Goal: Information Seeking & Learning: Find contact information

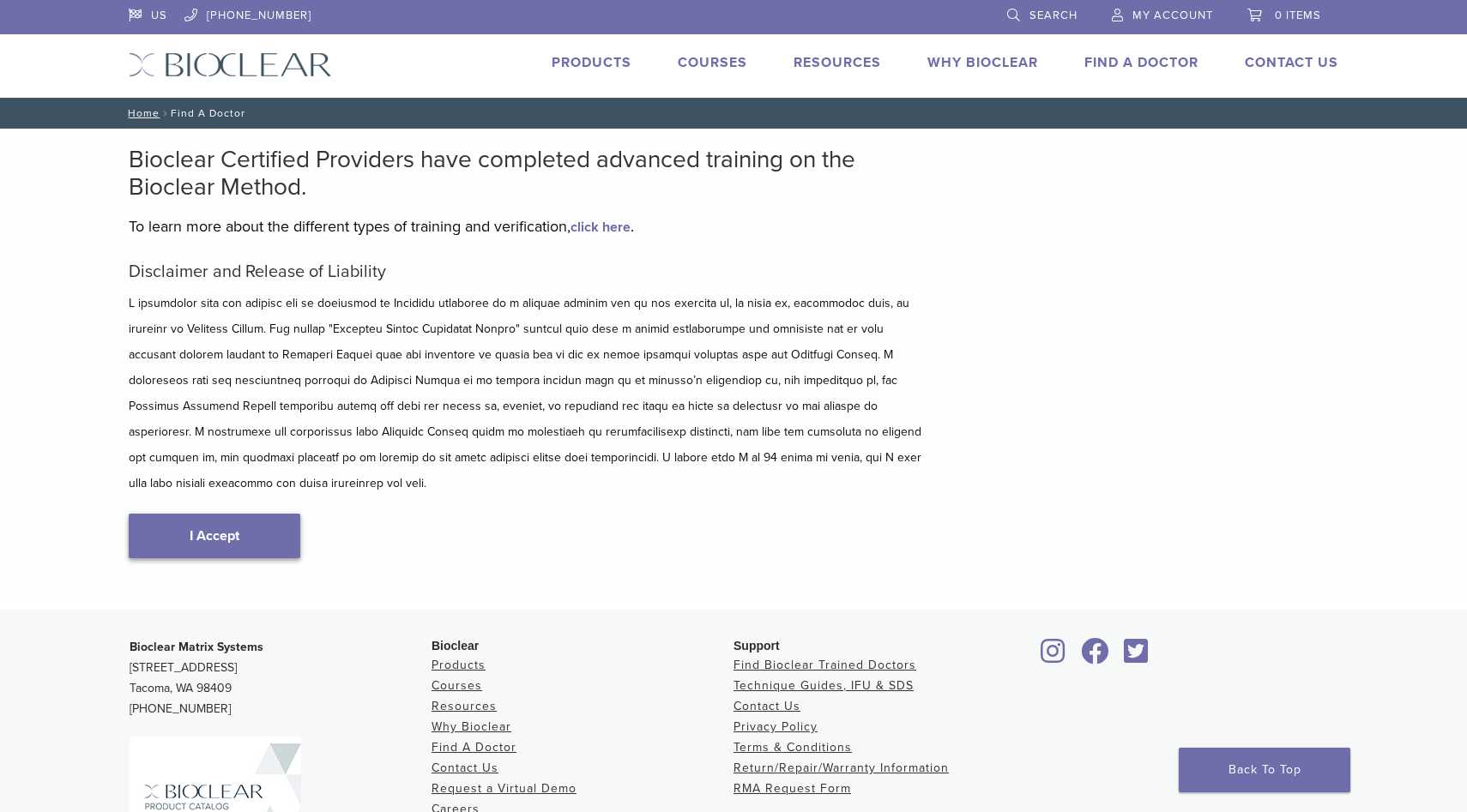
click at [294, 514] on link "I Accept" at bounding box center [214, 536] width 172 height 45
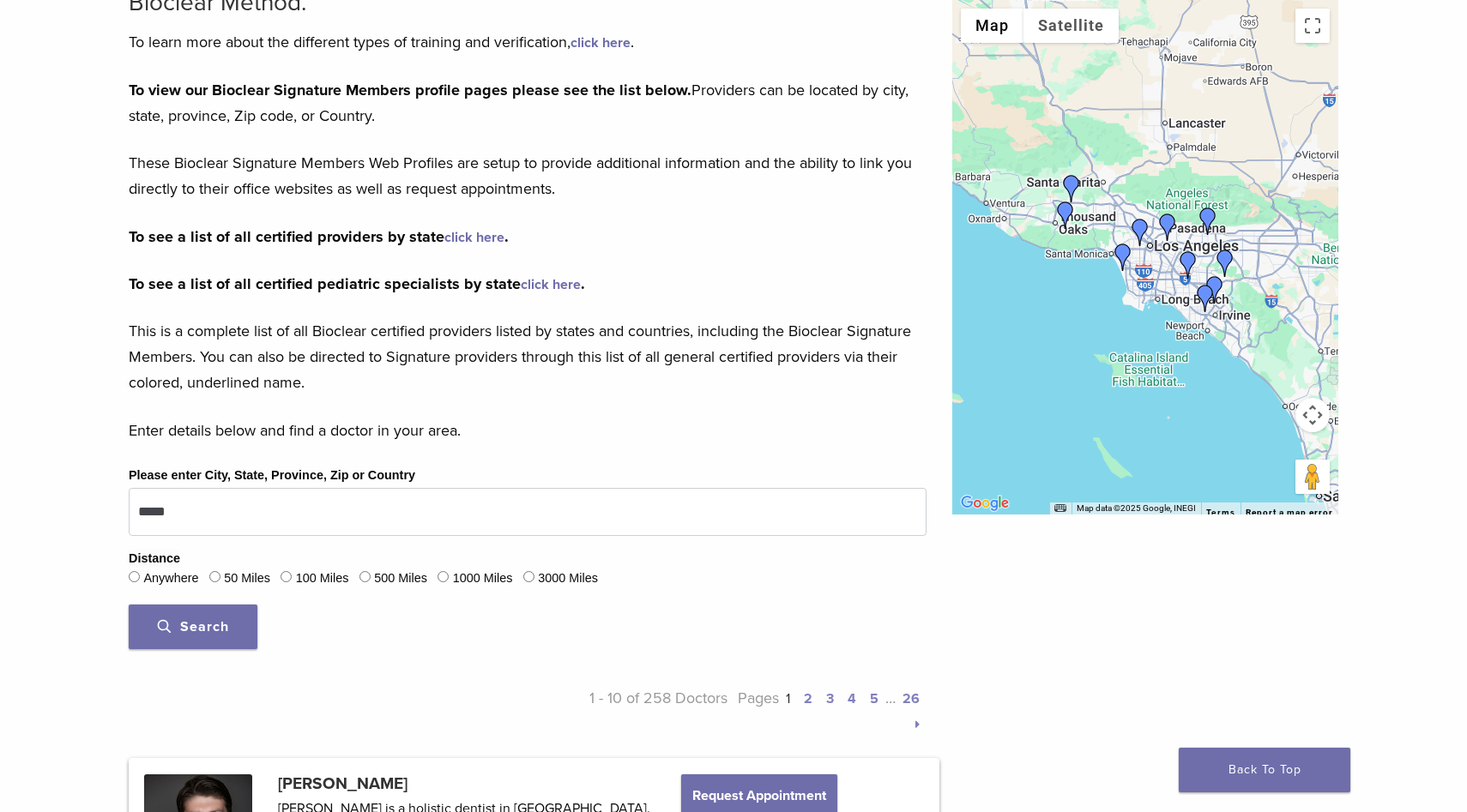
scroll to position [185, 0]
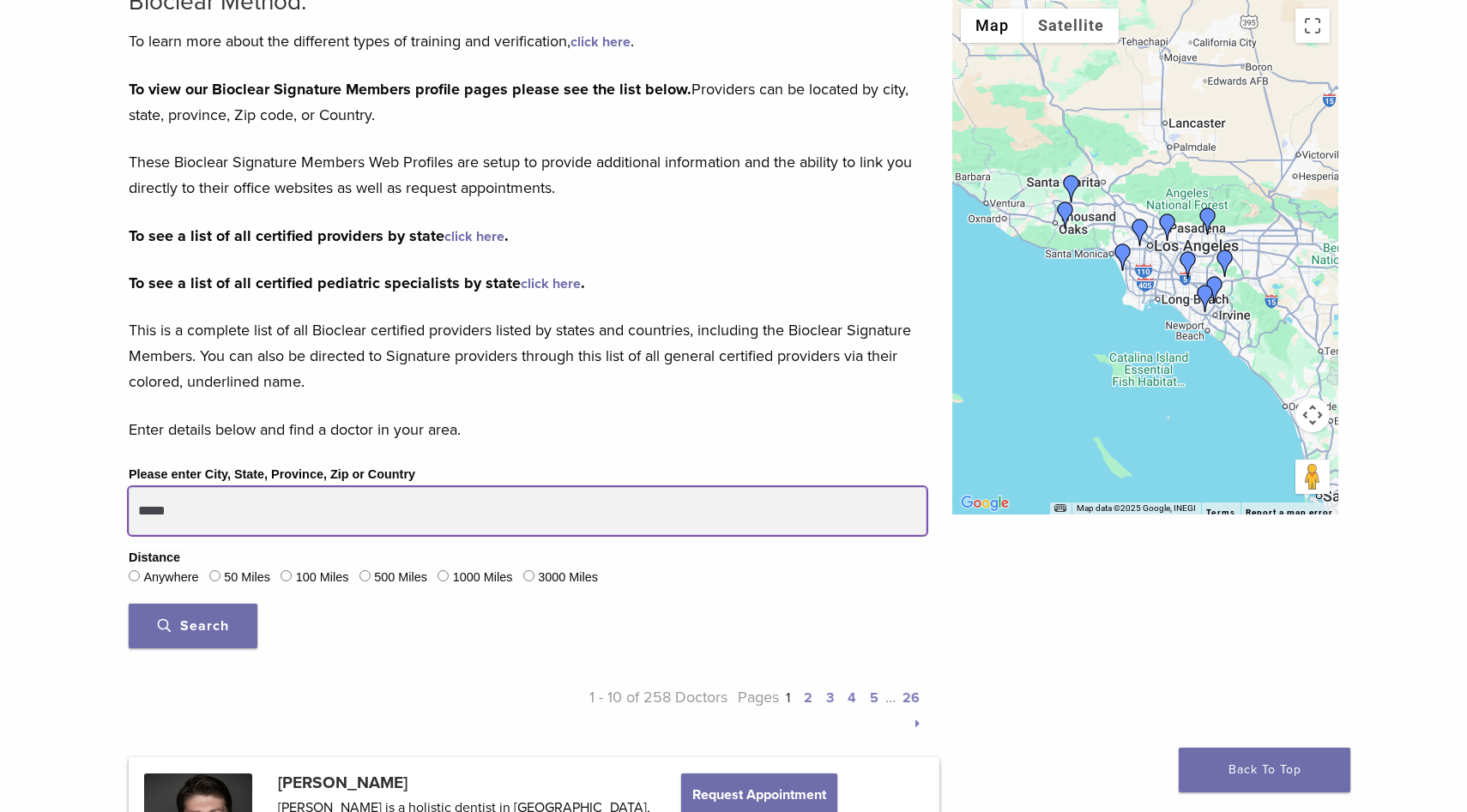
click at [280, 506] on input "*****" at bounding box center [527, 511] width 798 height 48
type input "*****"
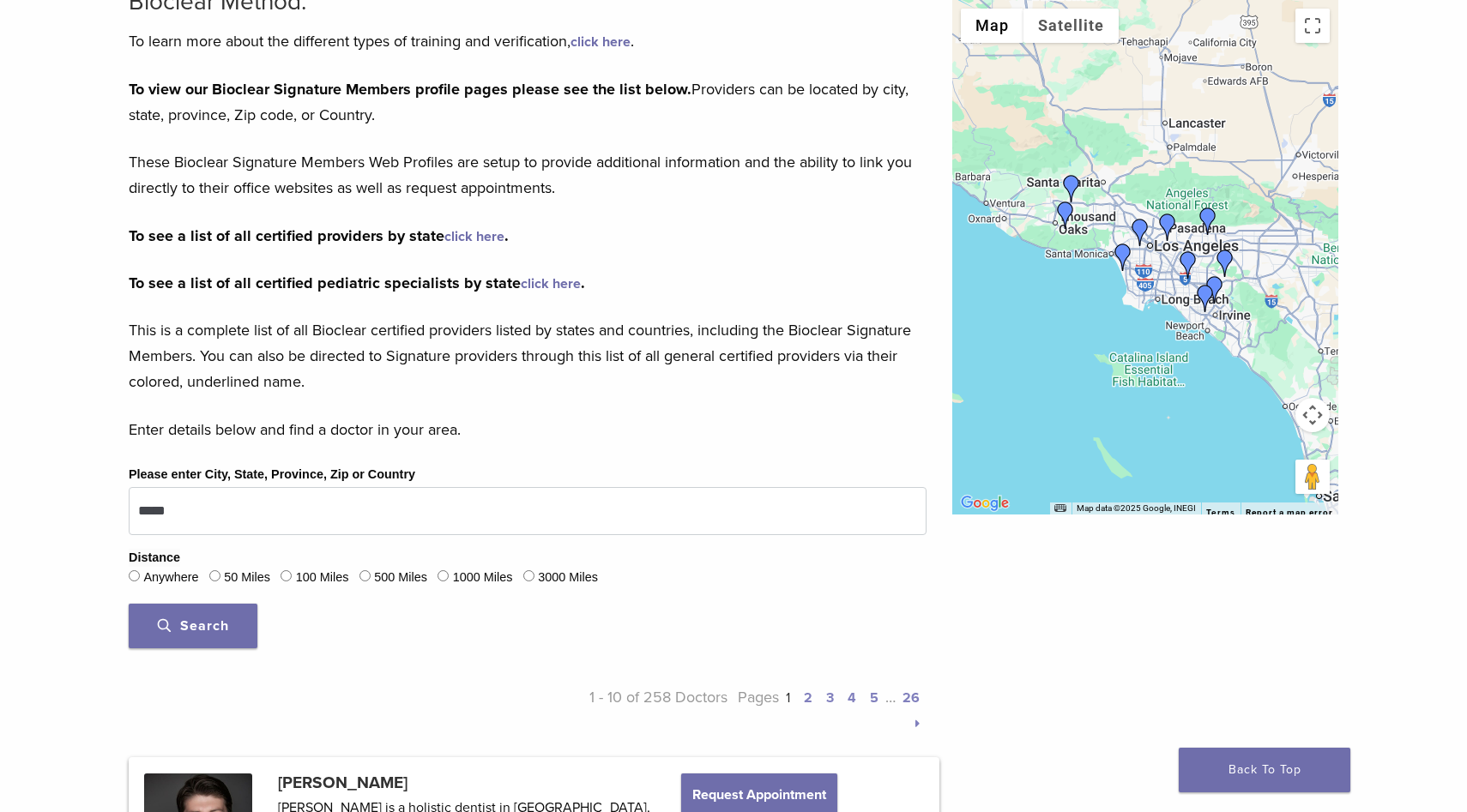
click at [217, 621] on span "Search" at bounding box center [194, 626] width 71 height 17
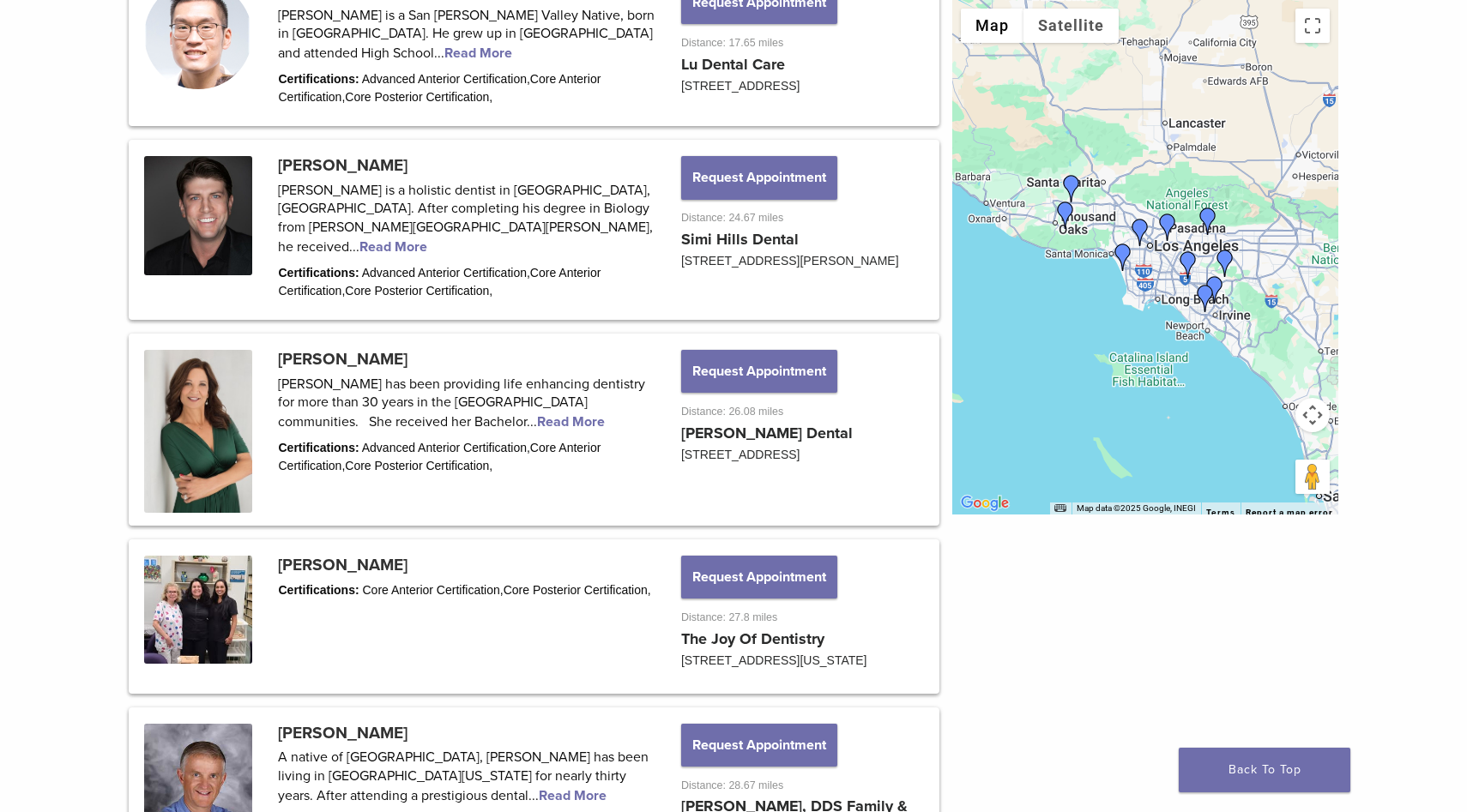
scroll to position [1134, 0]
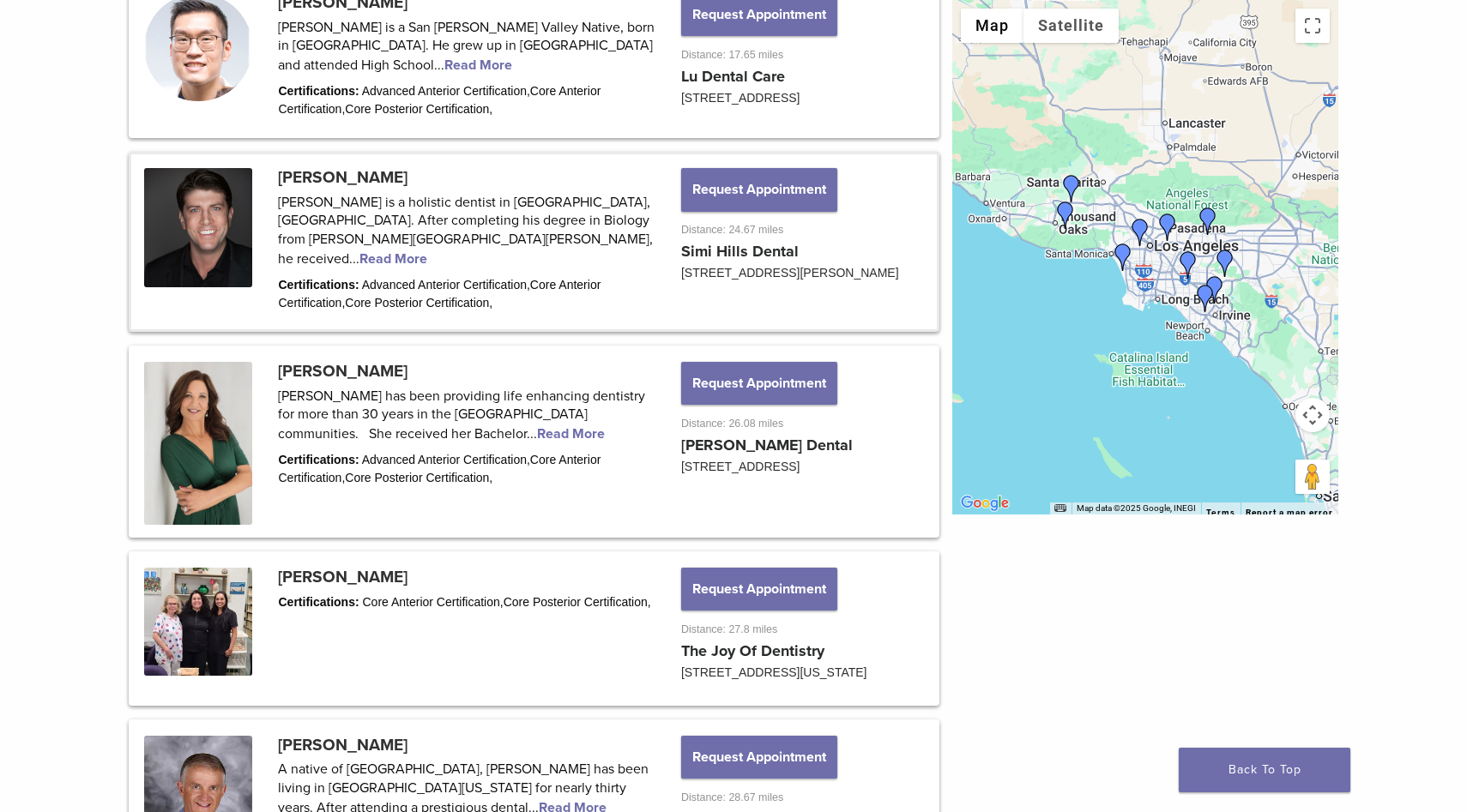
click at [337, 203] on link at bounding box center [534, 242] width 806 height 175
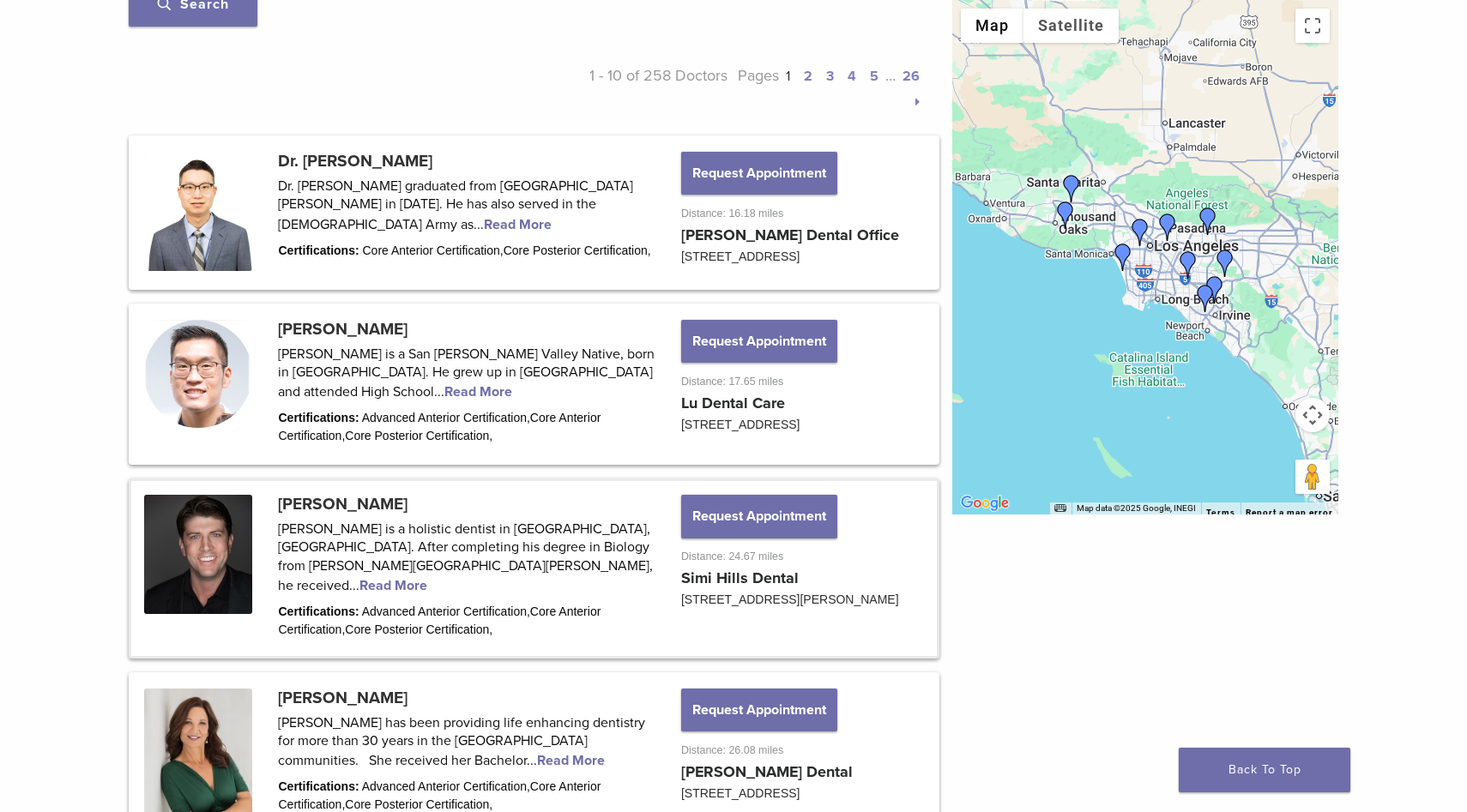
scroll to position [796, 0]
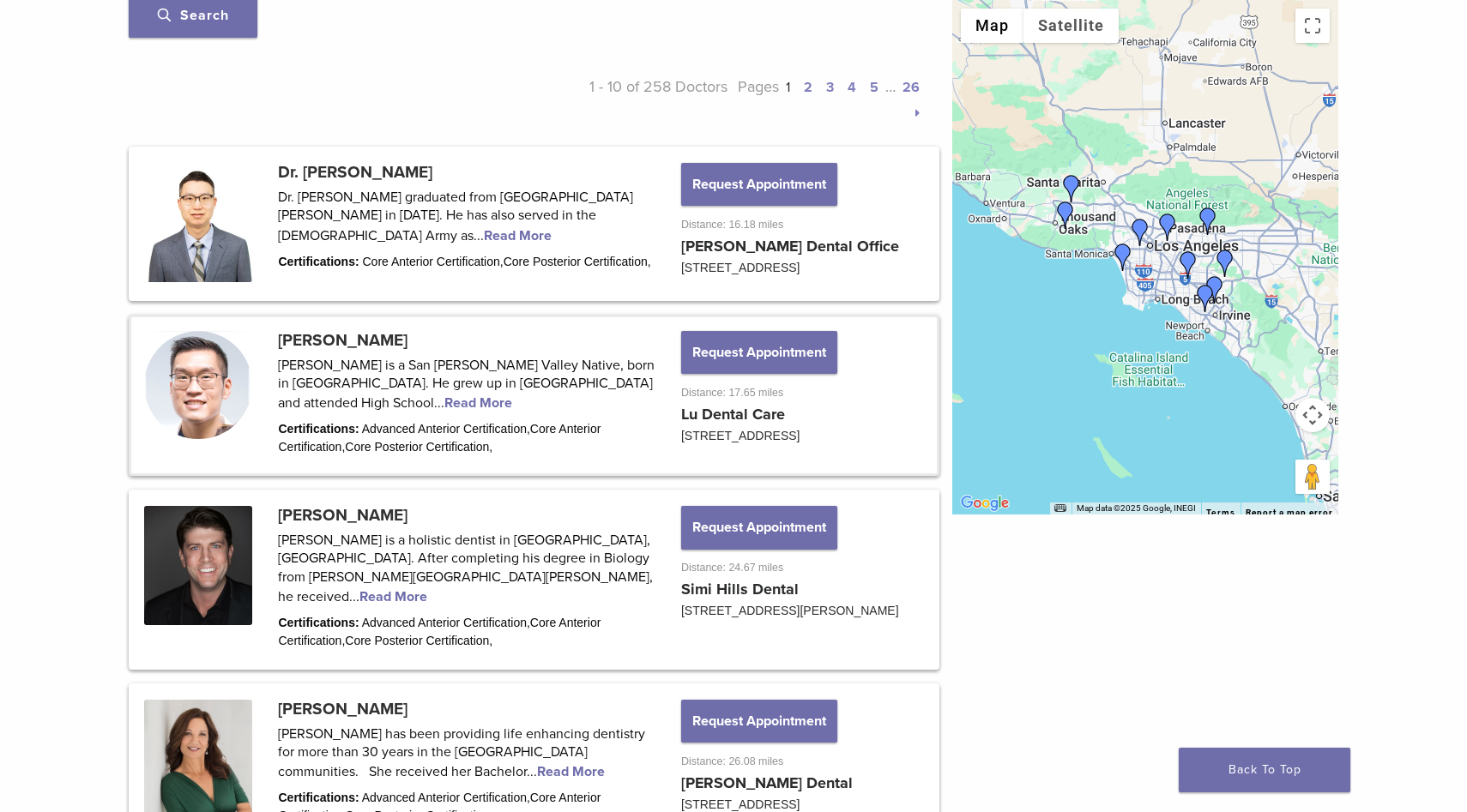
click at [370, 358] on link at bounding box center [534, 396] width 806 height 156
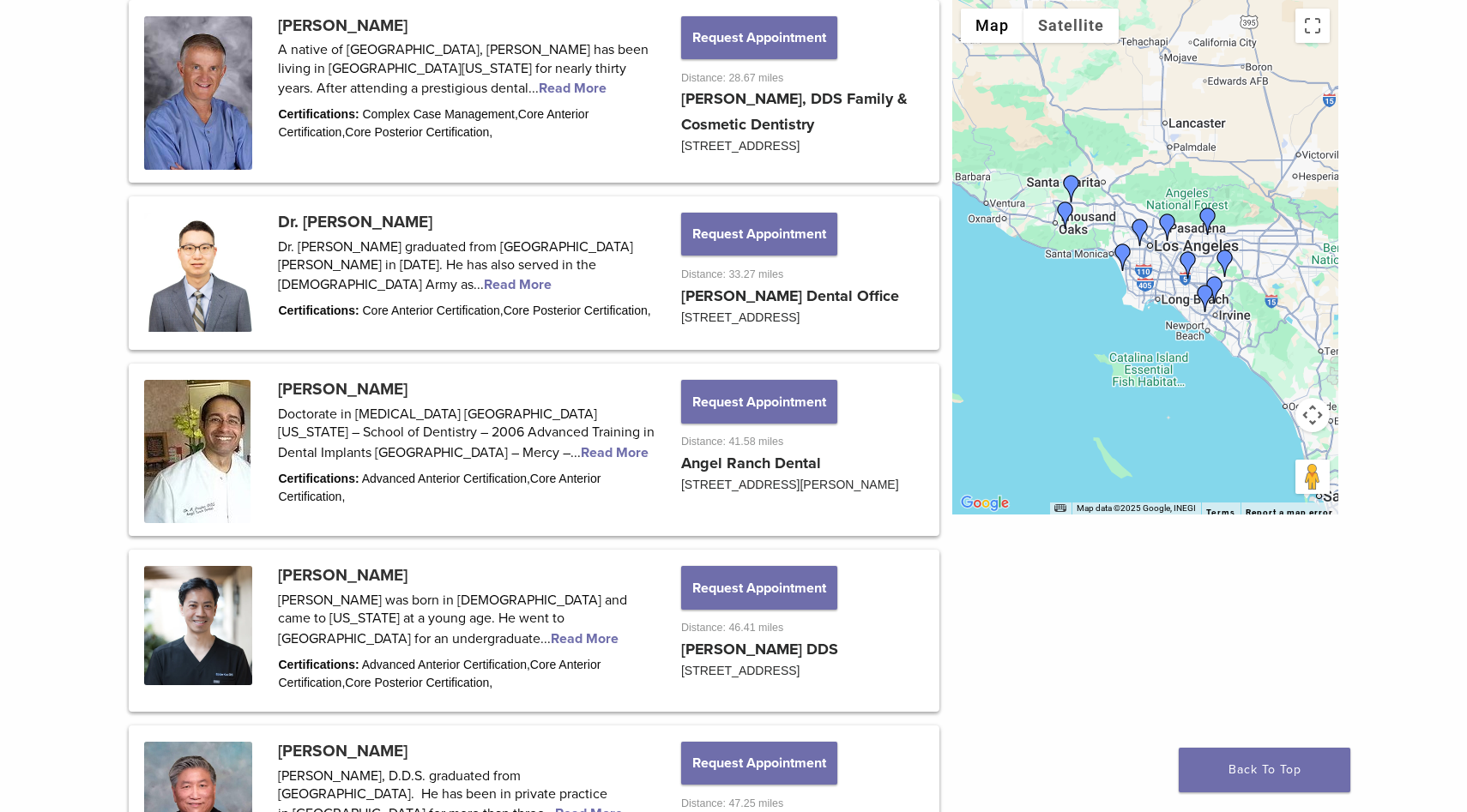
scroll to position [1864, 0]
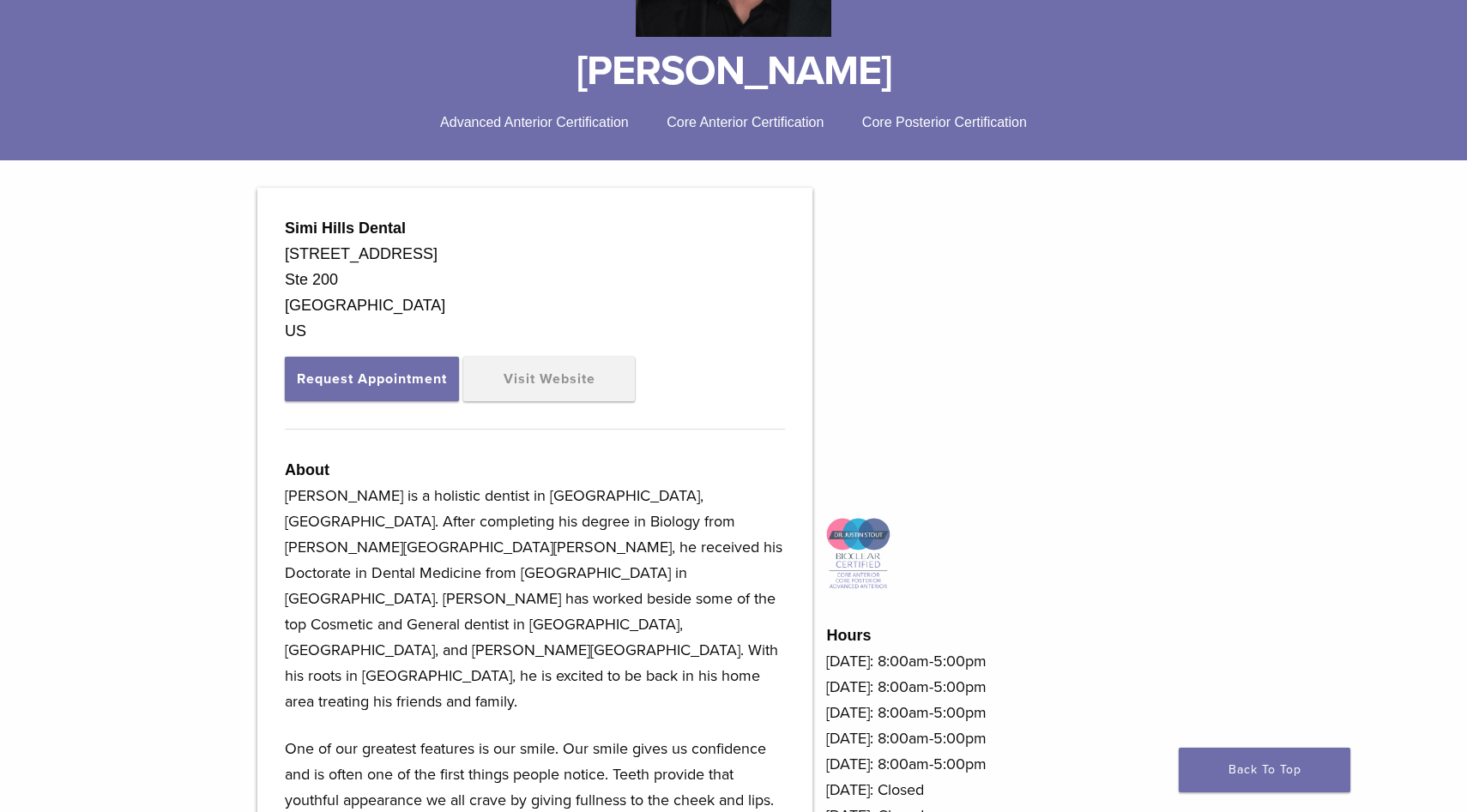
scroll to position [398, 0]
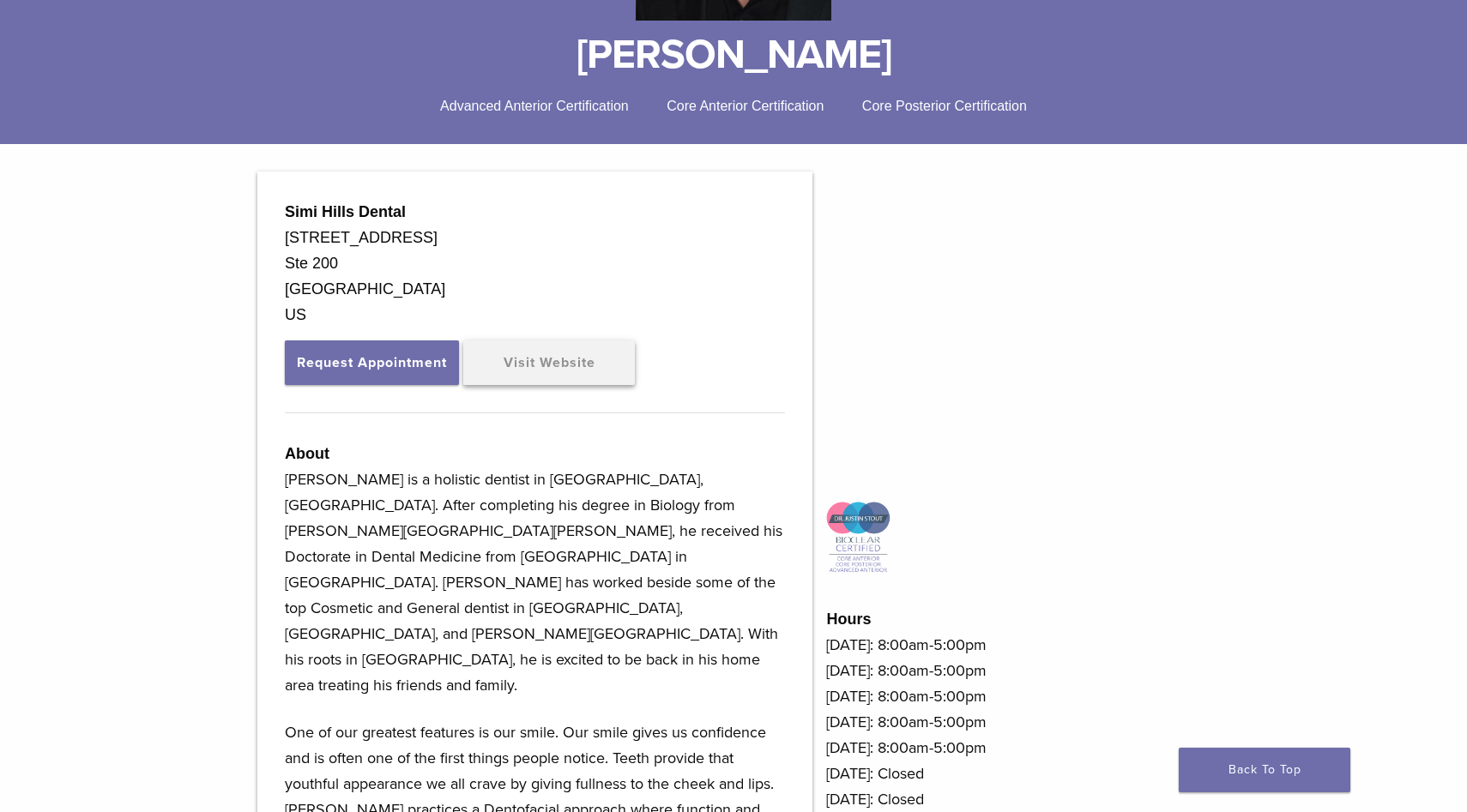
click at [623, 344] on link "Visit Website" at bounding box center [548, 362] width 172 height 45
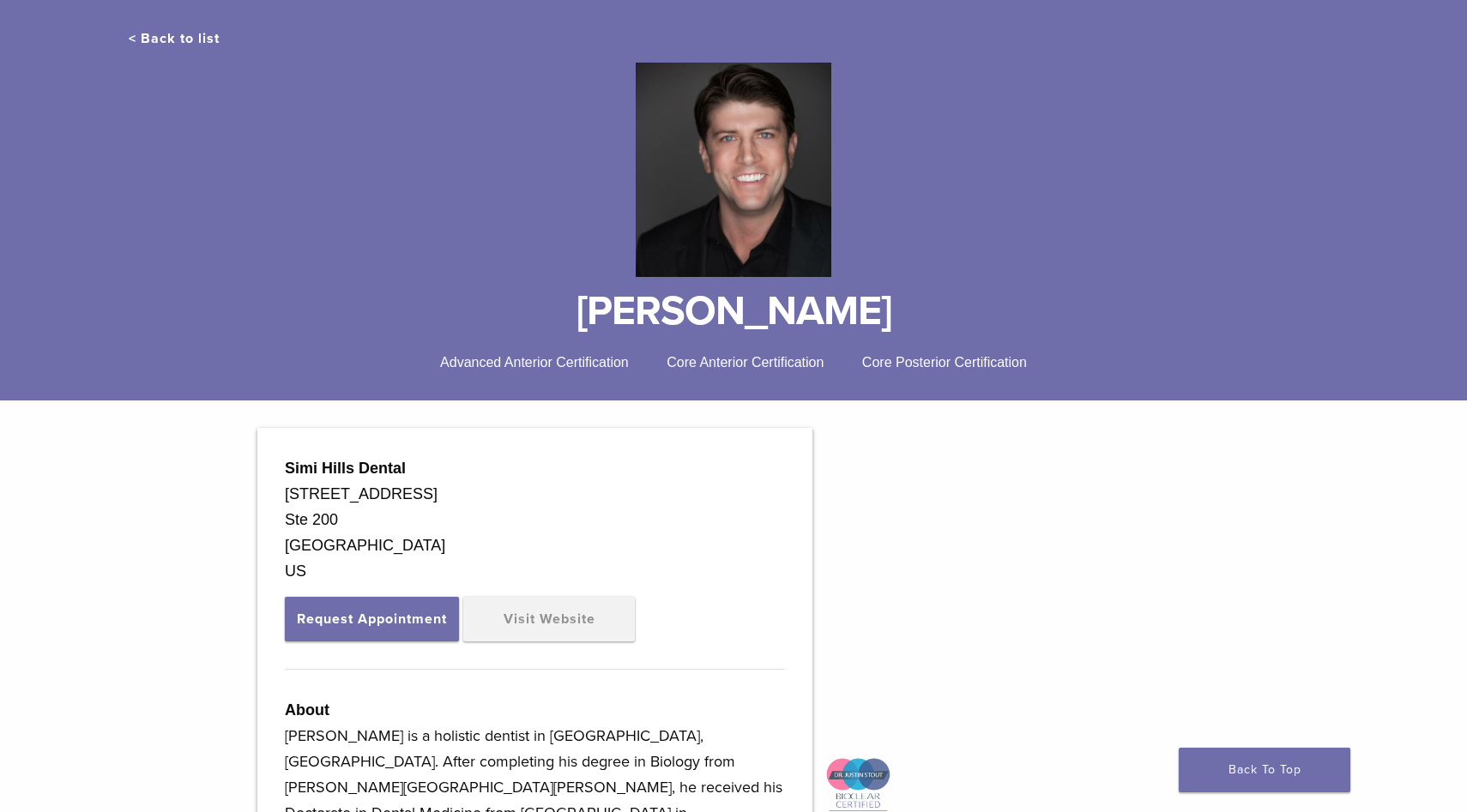
scroll to position [856, 0]
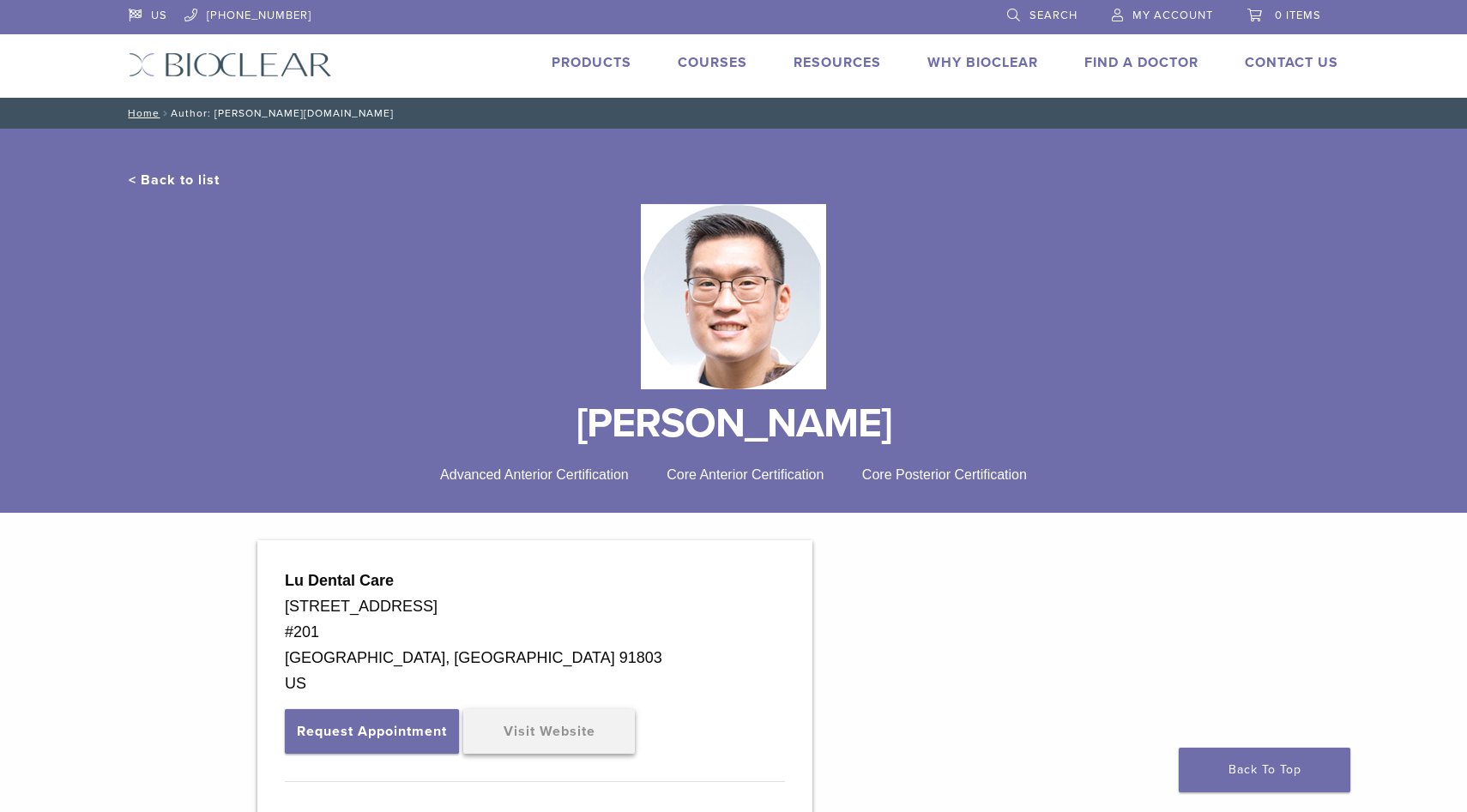
click at [508, 732] on link "Visit Website" at bounding box center [548, 731] width 172 height 45
